Goal: Information Seeking & Learning: Learn about a topic

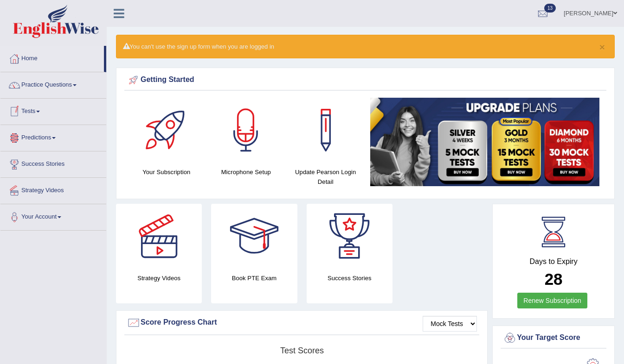
click at [50, 115] on link "Tests" at bounding box center [53, 110] width 106 height 23
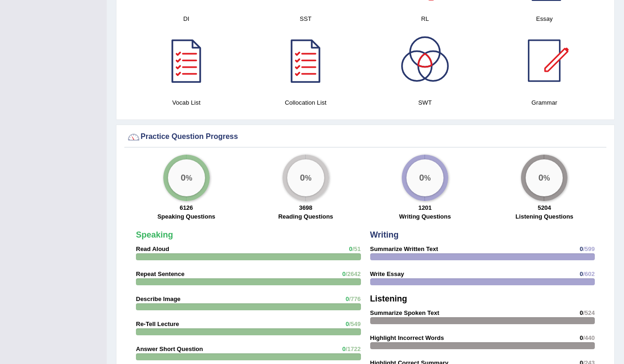
scroll to position [580, 0]
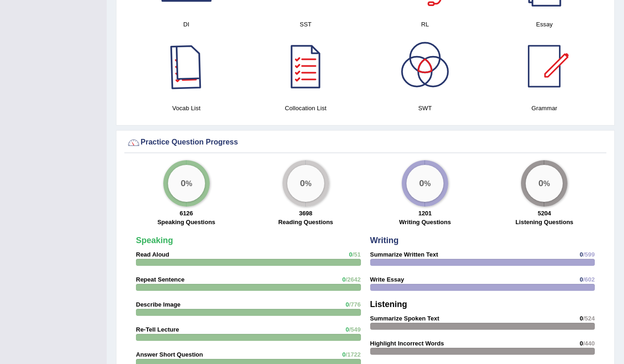
click at [206, 60] on div at bounding box center [186, 66] width 65 height 65
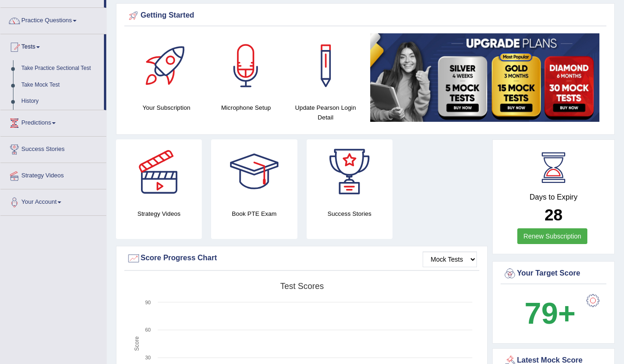
scroll to position [20, 0]
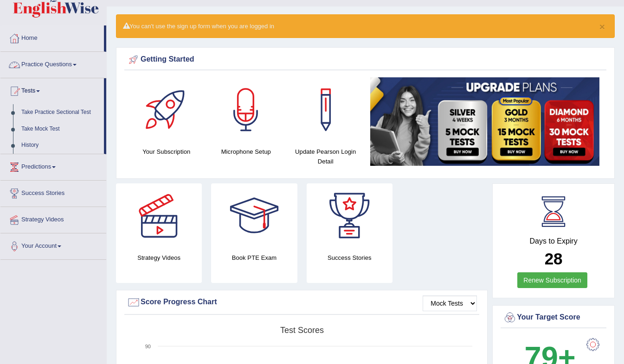
click at [82, 63] on link "Practice Questions" at bounding box center [53, 63] width 106 height 23
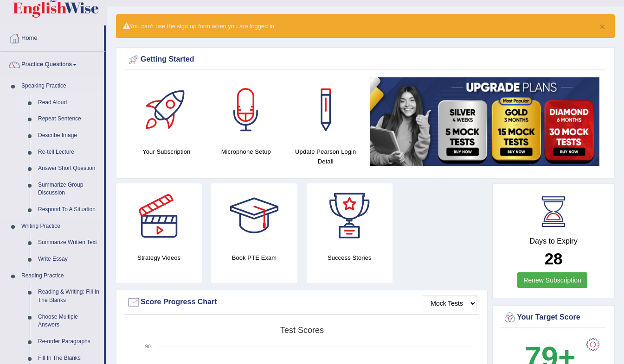
click at [60, 100] on link "Read Aloud" at bounding box center [69, 103] width 70 height 17
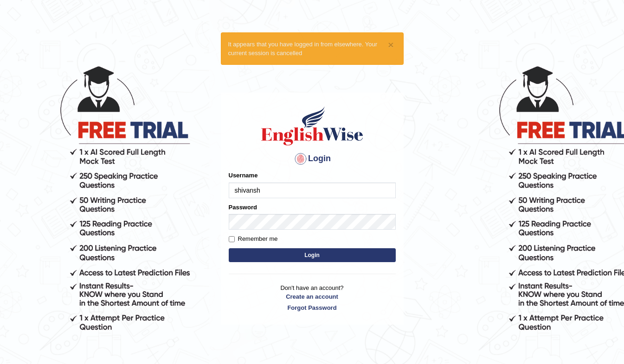
type input "shivansh_27"
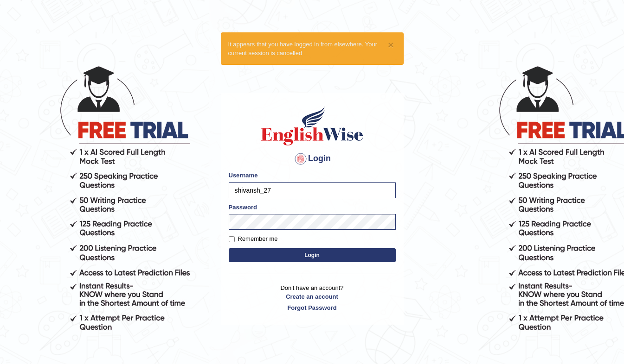
click at [315, 255] on button "Login" at bounding box center [312, 256] width 167 height 14
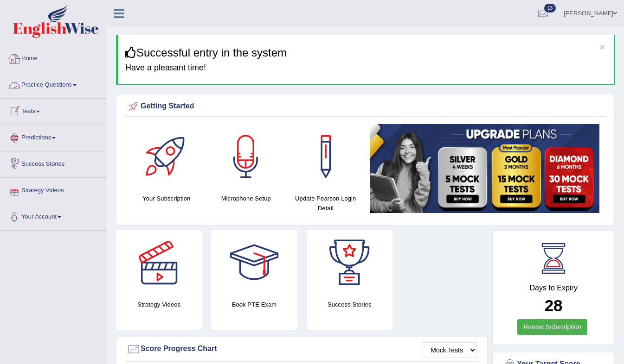
click at [74, 84] on link "Practice Questions" at bounding box center [53, 83] width 106 height 23
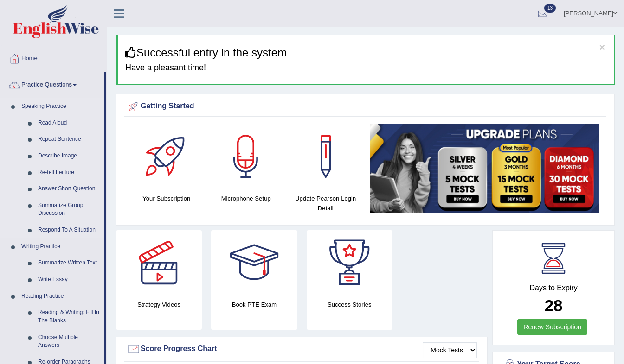
click at [42, 105] on link "Speaking Practice" at bounding box center [60, 106] width 87 height 17
click at [44, 98] on link "Speaking Practice" at bounding box center [60, 106] width 87 height 17
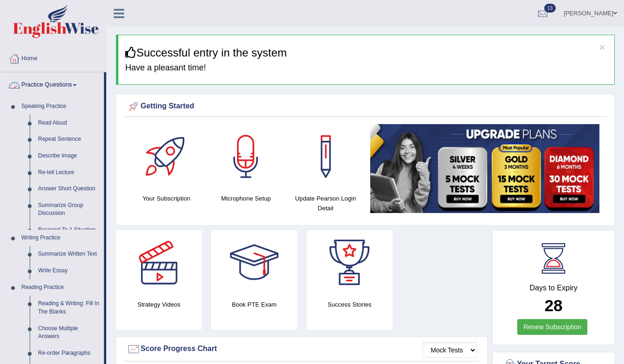
click at [43, 85] on link "Practice Questions" at bounding box center [51, 83] width 103 height 23
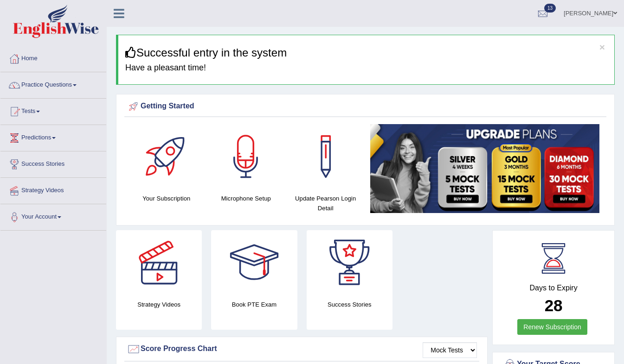
click at [77, 81] on link "Practice Questions" at bounding box center [53, 83] width 106 height 23
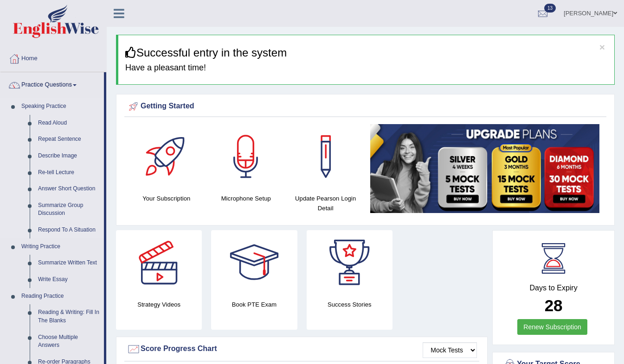
click at [38, 106] on link "Speaking Practice" at bounding box center [60, 106] width 87 height 17
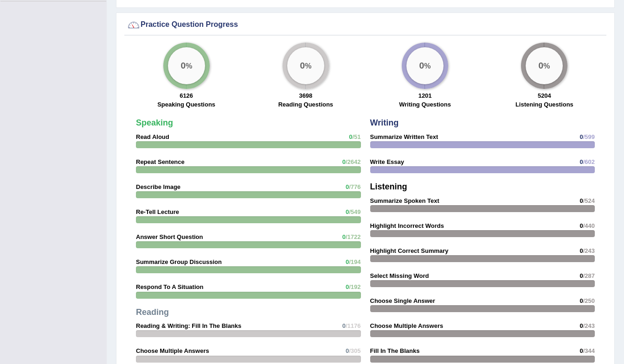
scroll to position [725, 0]
click at [152, 147] on div at bounding box center [248, 144] width 225 height 7
click at [150, 120] on strong "Speaking" at bounding box center [154, 122] width 37 height 9
click at [162, 144] on div at bounding box center [248, 144] width 225 height 7
click at [164, 146] on div at bounding box center [248, 144] width 225 height 7
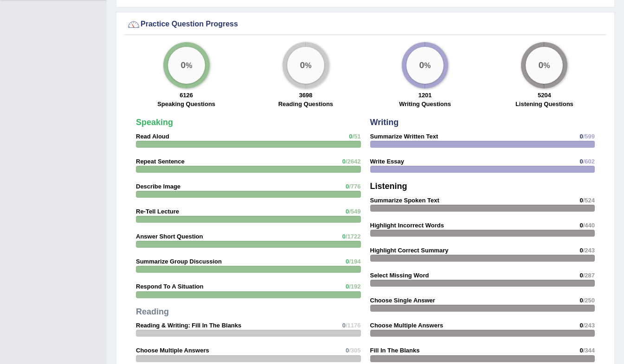
click at [165, 145] on div at bounding box center [248, 144] width 225 height 7
click at [184, 69] on big "0" at bounding box center [182, 65] width 5 height 10
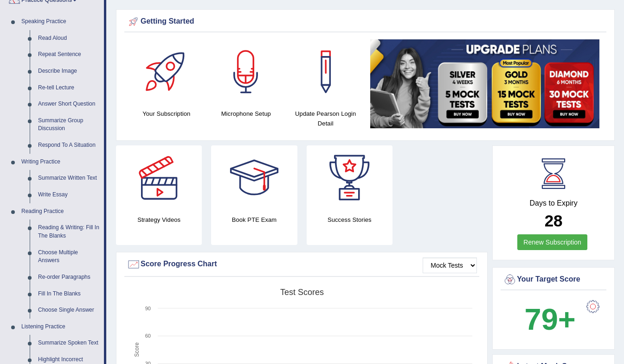
scroll to position [65, 0]
